Goal: Task Accomplishment & Management: Manage account settings

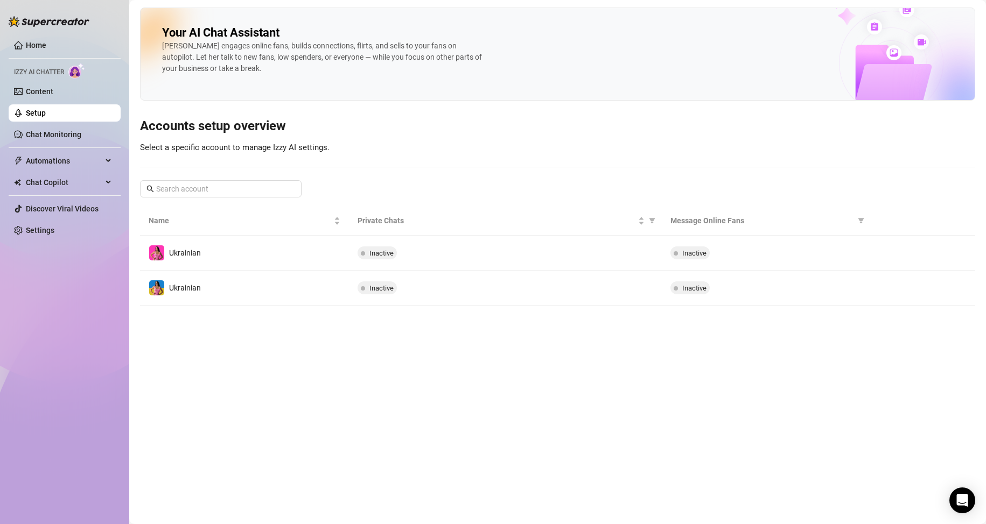
click at [888, 254] on icon "right" at bounding box center [888, 253] width 8 height 8
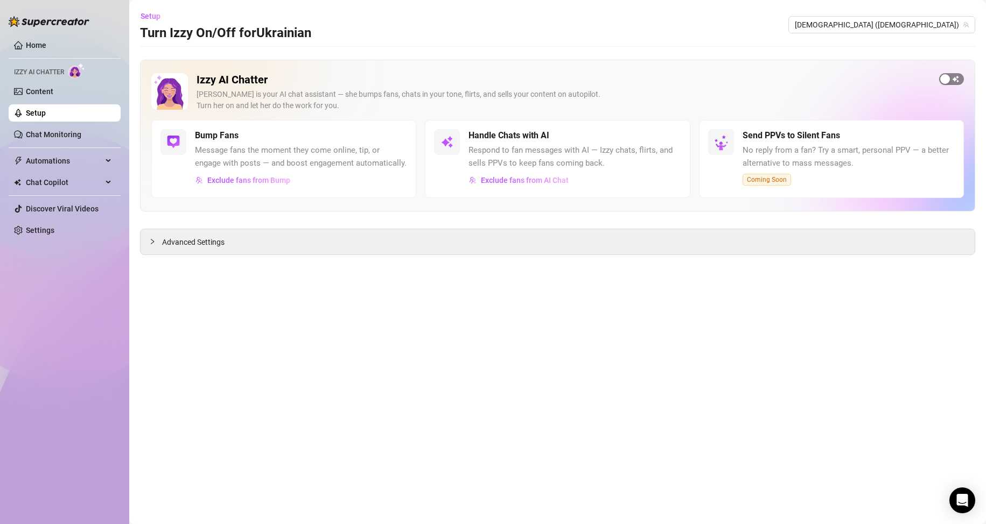
click at [951, 79] on span "button" at bounding box center [951, 79] width 25 height 12
click at [46, 116] on link "Setup" at bounding box center [36, 113] width 20 height 9
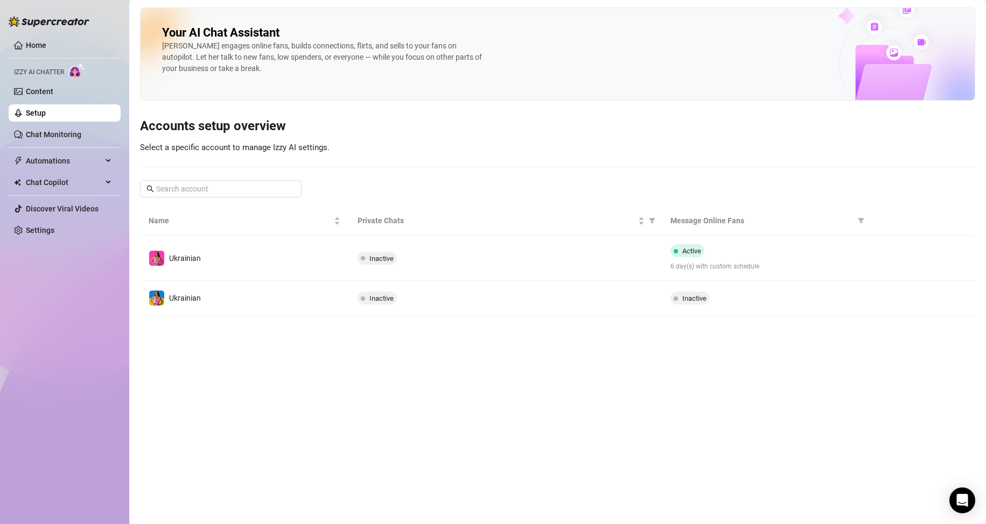
click at [889, 298] on icon "right" at bounding box center [888, 298] width 8 height 8
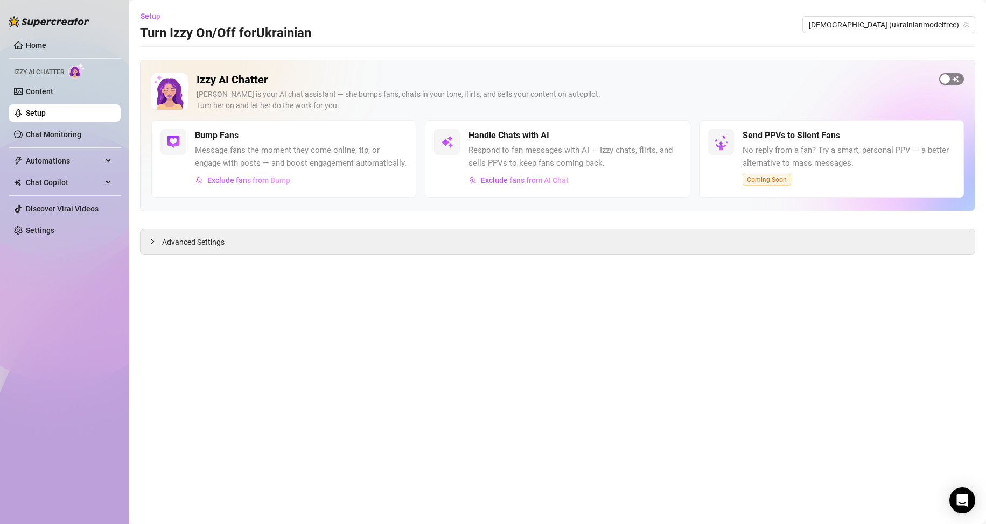
click at [954, 80] on span "button" at bounding box center [951, 79] width 25 height 12
